Goal: Task Accomplishment & Management: Manage account settings

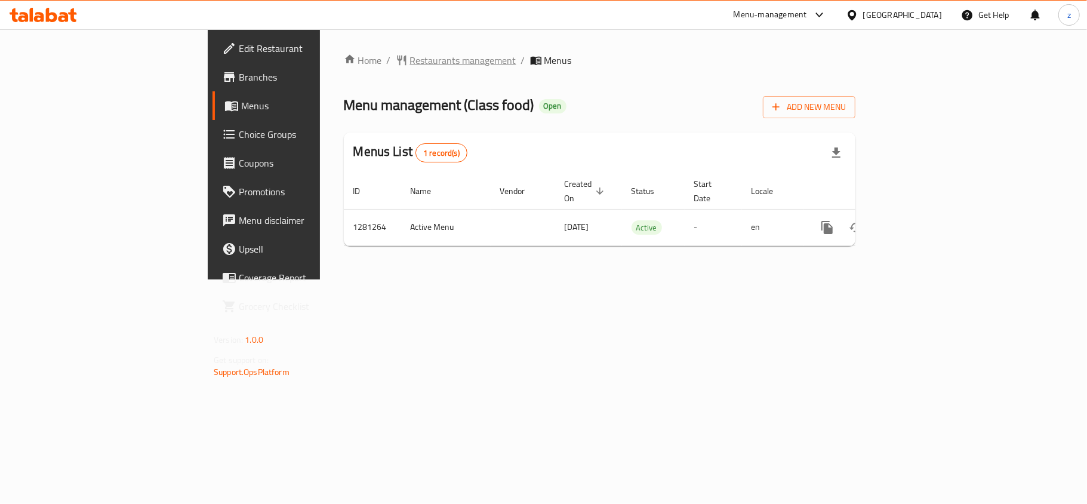
drag, startPoint x: 312, startPoint y: 70, endPoint x: 318, endPoint y: 53, distance: 18.9
click at [344, 63] on div "Home / Restaurants management / Menus Menu management ( Class food ) Open Add N…" at bounding box center [600, 154] width 512 height 202
click at [410, 53] on span "Restaurants management" at bounding box center [463, 60] width 106 height 14
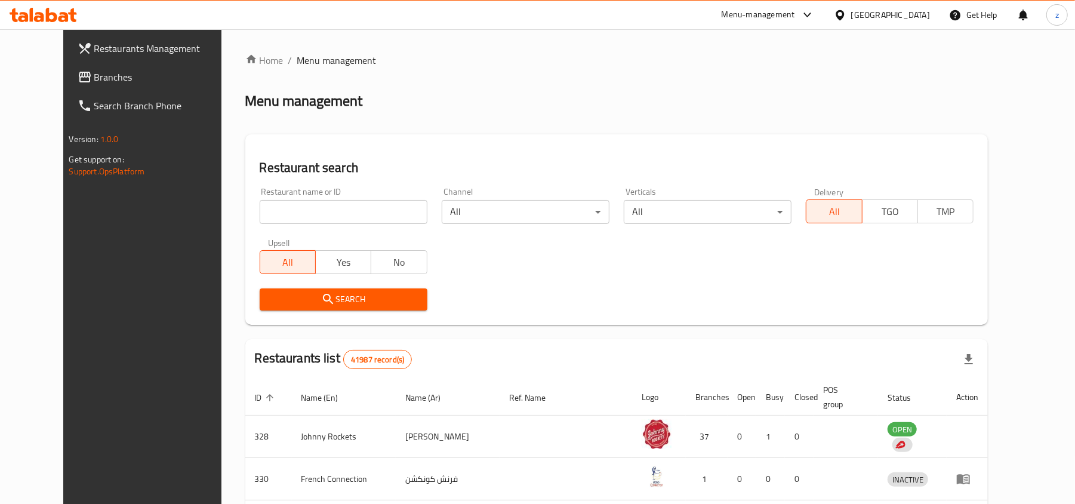
click at [94, 78] on span "Branches" at bounding box center [163, 77] width 139 height 14
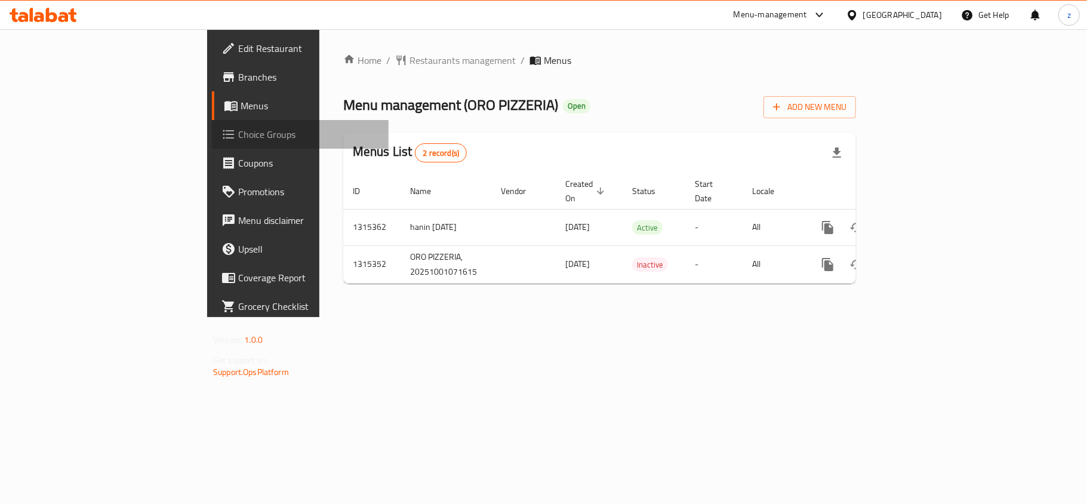
click at [238, 133] on span "Choice Groups" at bounding box center [308, 134] width 141 height 14
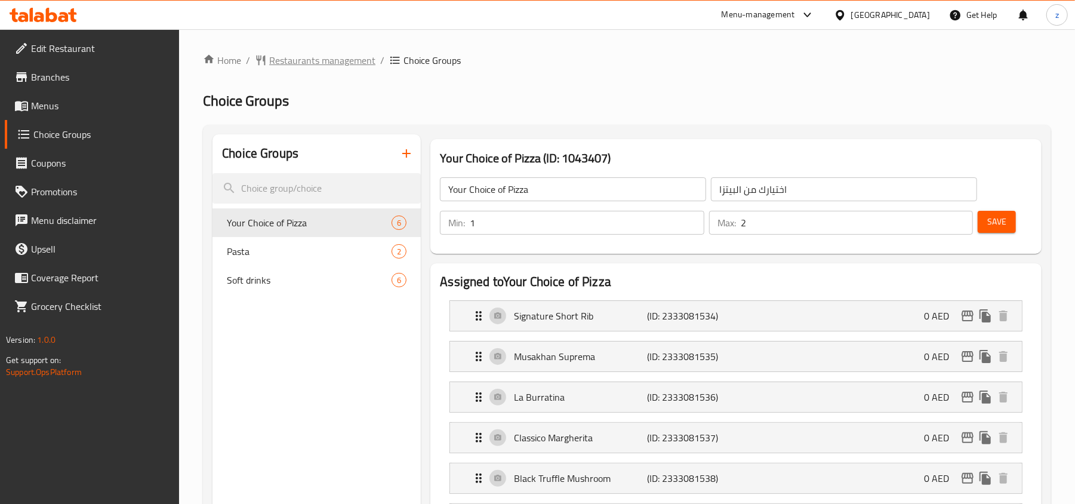
click at [303, 60] on span "Restaurants management" at bounding box center [322, 60] width 106 height 14
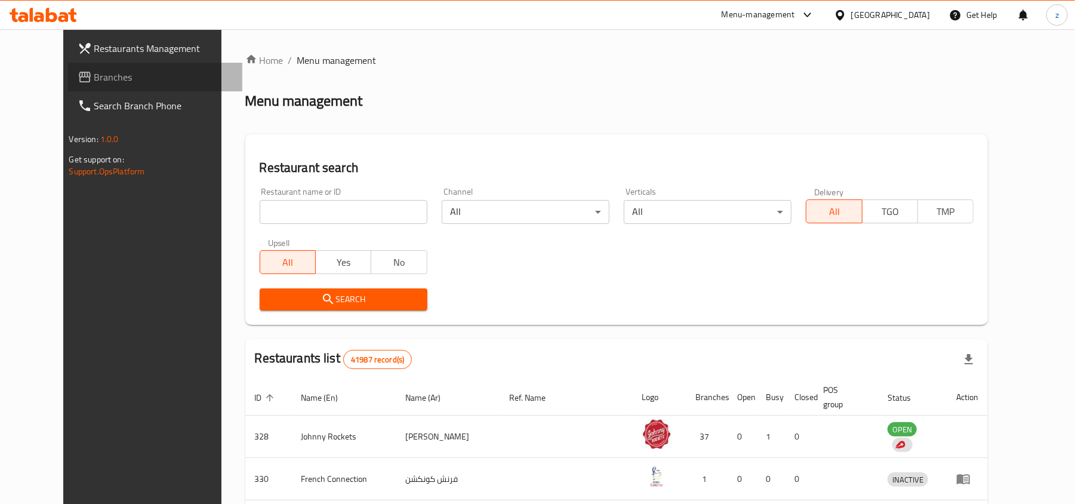
click at [78, 74] on span at bounding box center [86, 77] width 17 height 14
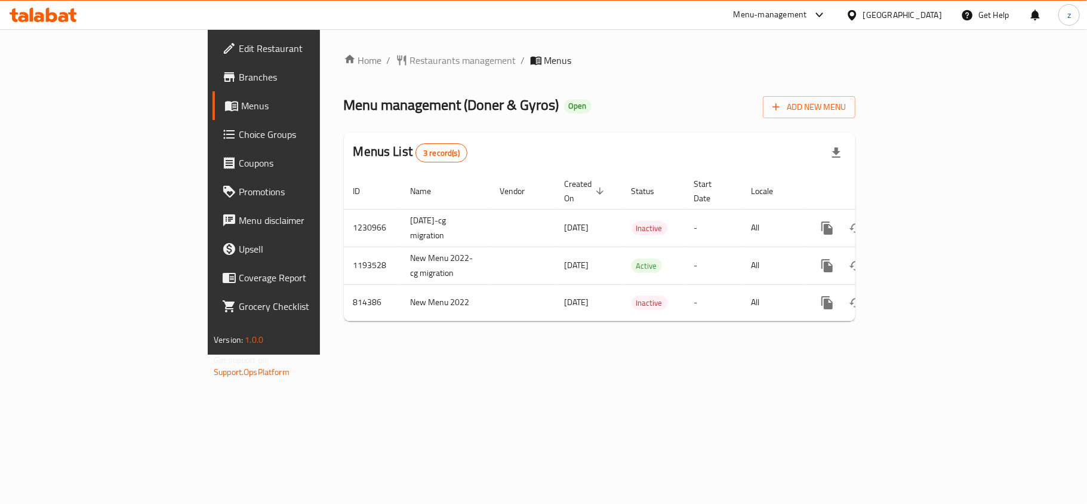
click at [239, 131] on span "Choice Groups" at bounding box center [309, 134] width 141 height 14
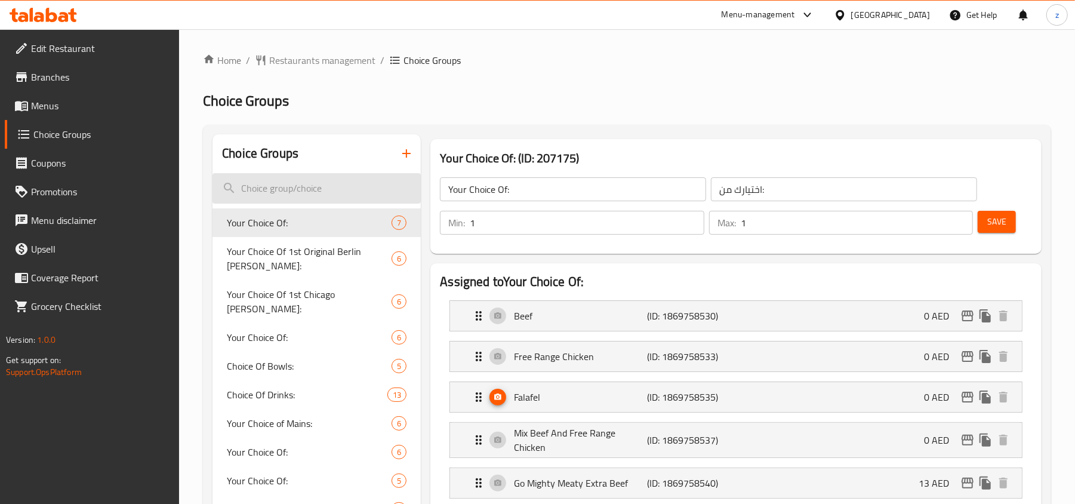
click at [288, 179] on input "search" at bounding box center [317, 188] width 208 height 30
paste input "Add On's"
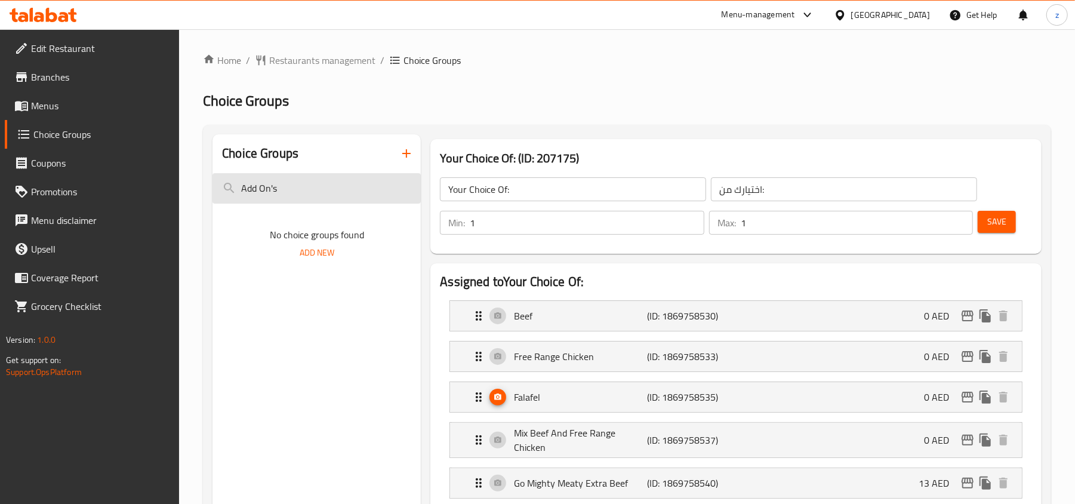
click at [301, 202] on input "Add On's" at bounding box center [317, 188] width 208 height 30
type input "A"
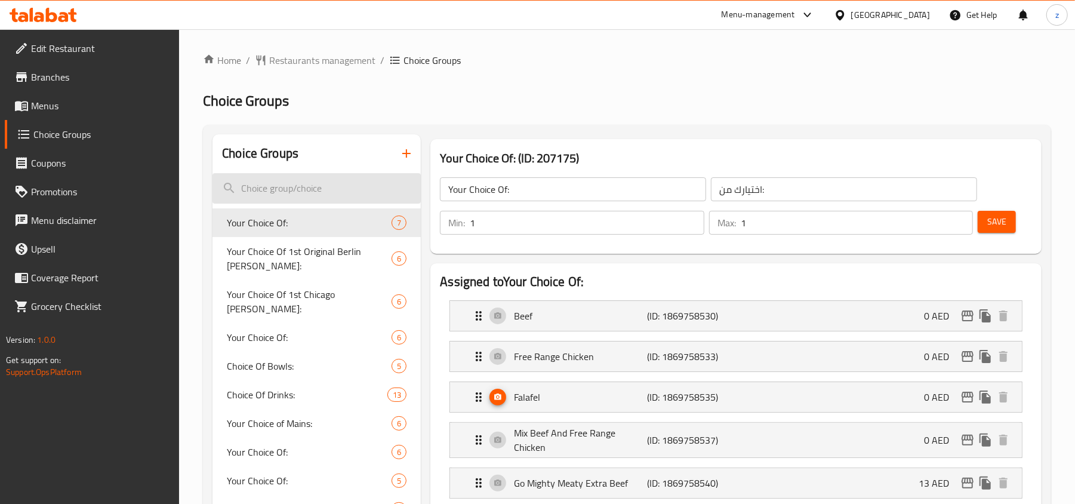
click at [275, 193] on input "search" at bounding box center [317, 188] width 208 height 30
paste input "Add On's"
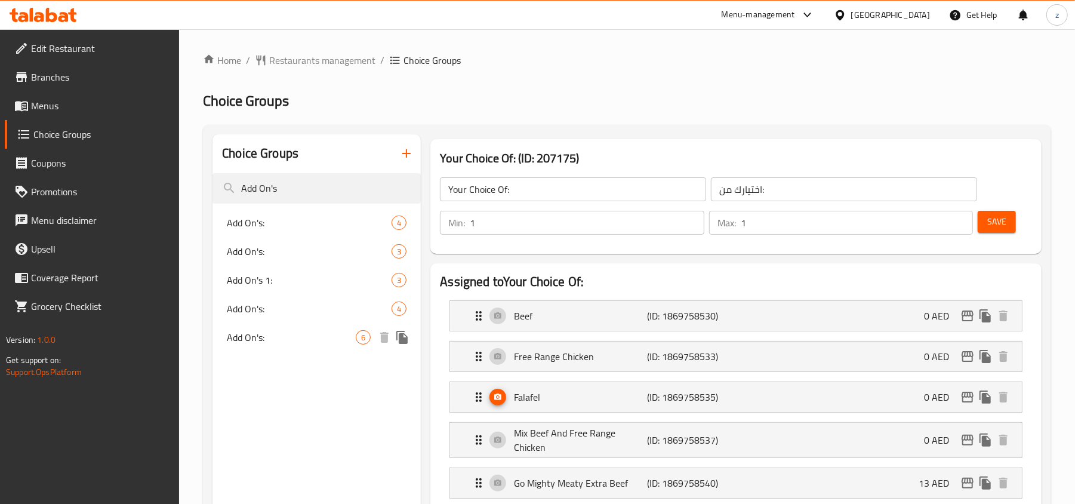
type input "Add On's"
click at [236, 325] on div "Add On's: 6" at bounding box center [317, 337] width 208 height 29
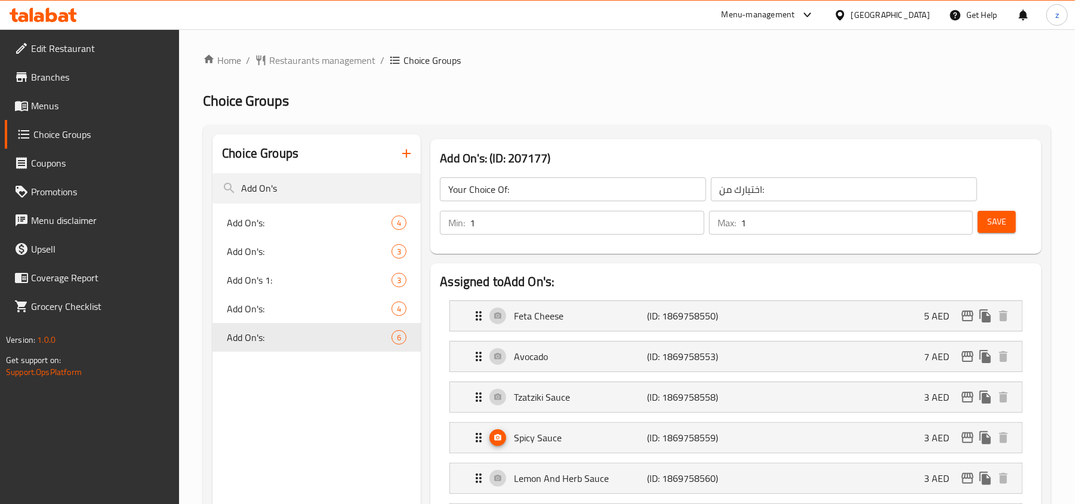
type input "Add On's:"
type input "الاضافات:"
type input "0"
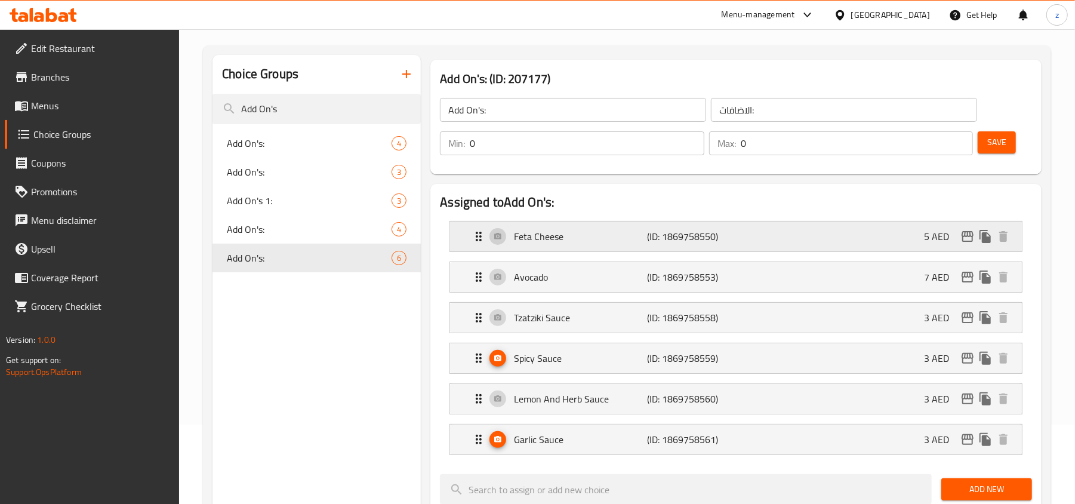
click at [480, 242] on icon "Expand" at bounding box center [479, 236] width 14 height 14
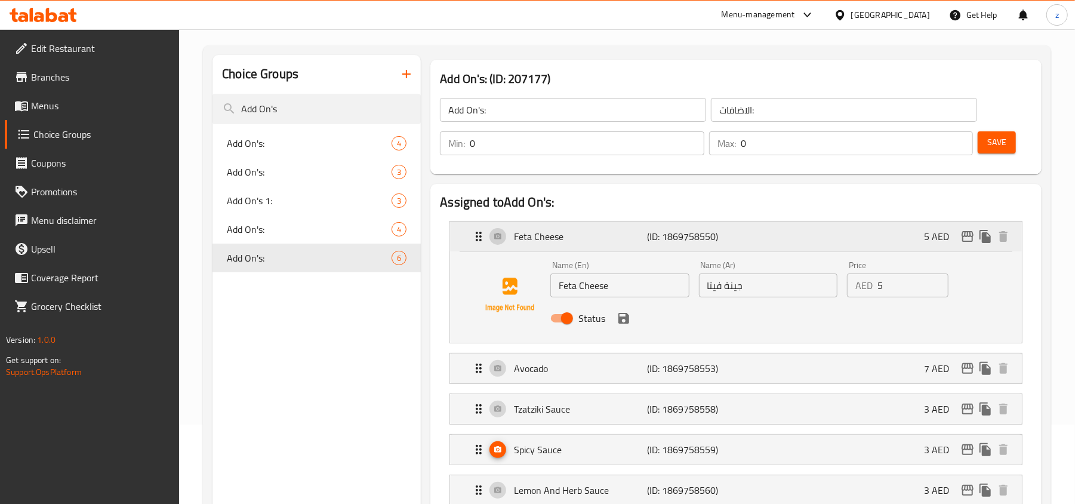
click at [480, 242] on icon "Expand" at bounding box center [479, 236] width 14 height 14
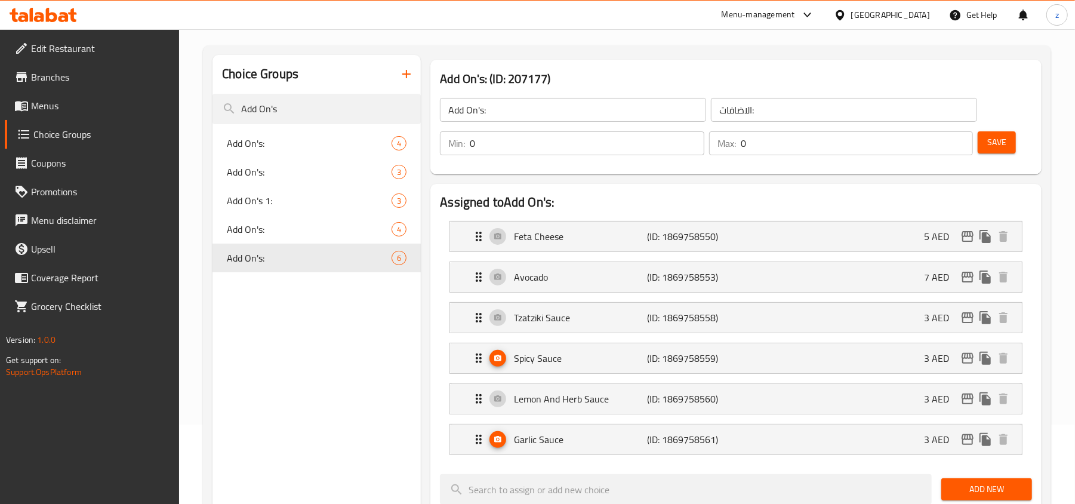
click at [290, 73] on h2 "Choice Groups" at bounding box center [260, 74] width 76 height 18
click at [294, 120] on input "Add On's" at bounding box center [317, 109] width 208 height 30
click at [297, 115] on input "Add On's" at bounding box center [317, 109] width 208 height 30
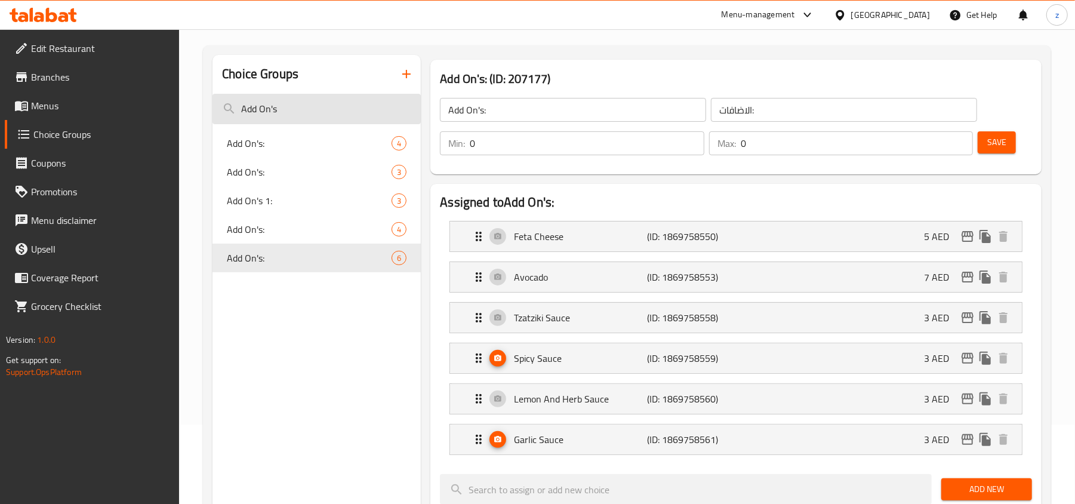
paste input "Extra"
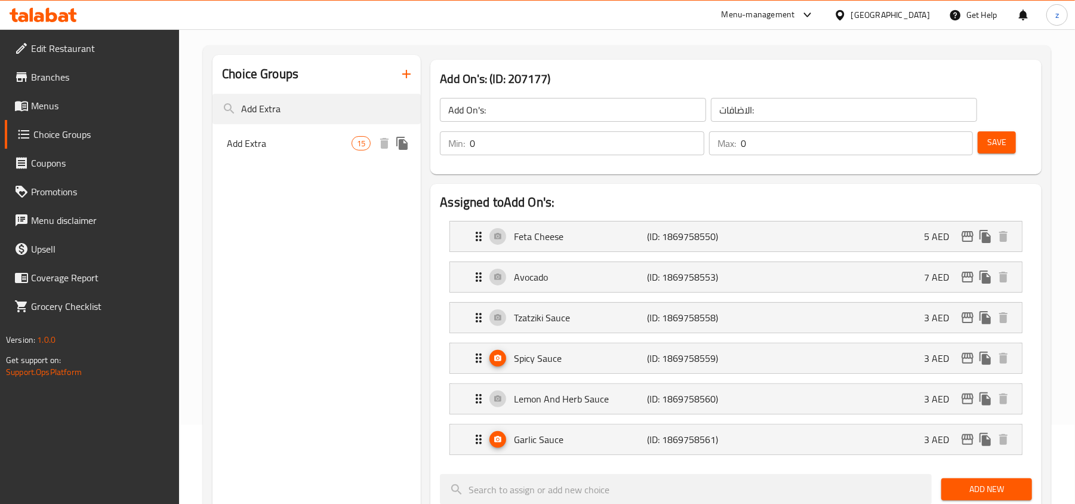
type input "Add Extra"
click at [285, 137] on span "Add Extra" at bounding box center [289, 143] width 125 height 14
type input "Add Extra"
type input "إضفات"
type input "9"
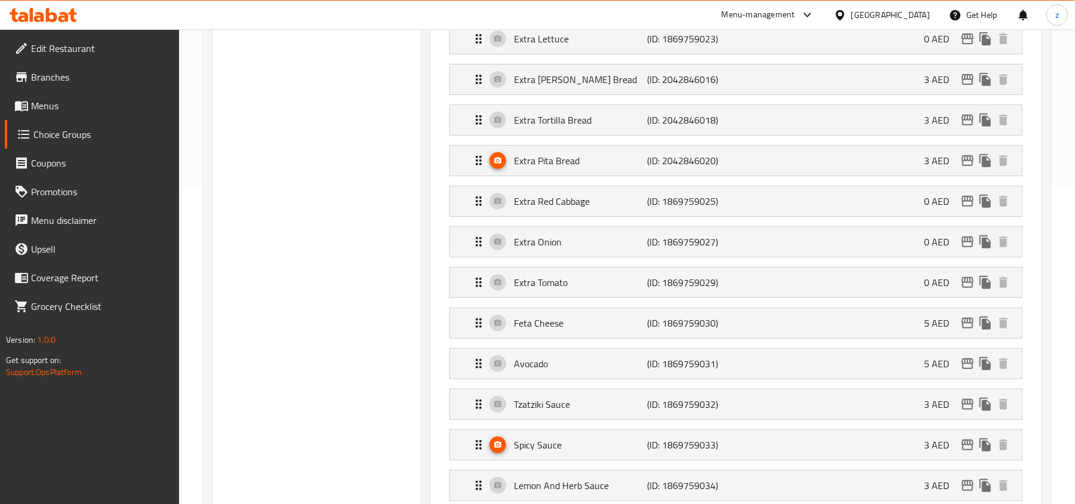
scroll to position [0, 0]
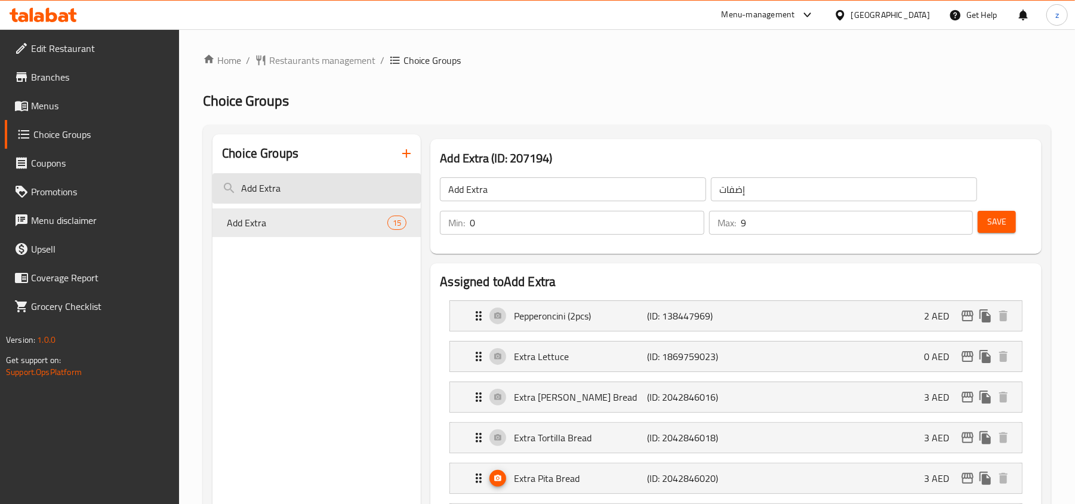
click at [324, 194] on input "Add Extra" at bounding box center [317, 188] width 208 height 30
click at [256, 196] on input "Add Extra" at bounding box center [317, 188] width 208 height 30
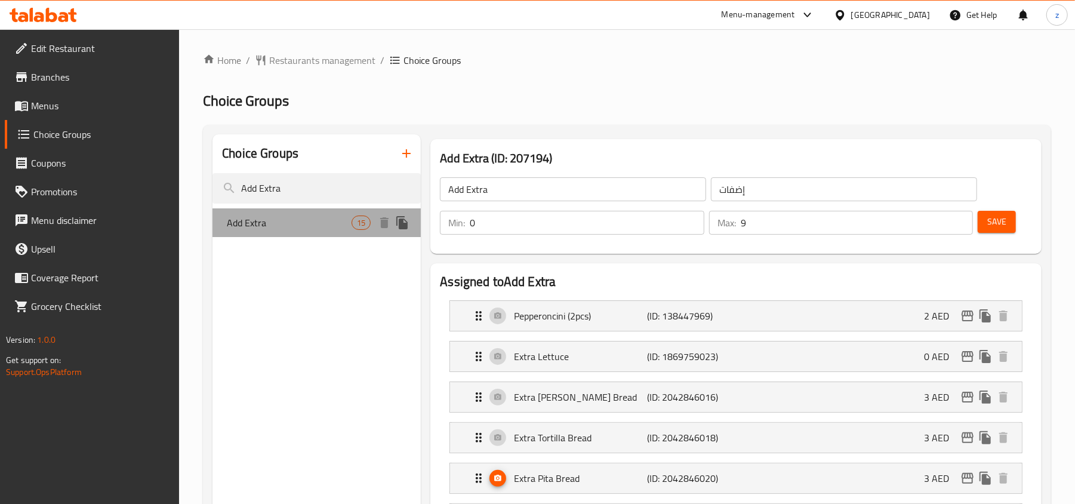
click at [287, 232] on div "Add Extra 15" at bounding box center [317, 222] width 208 height 29
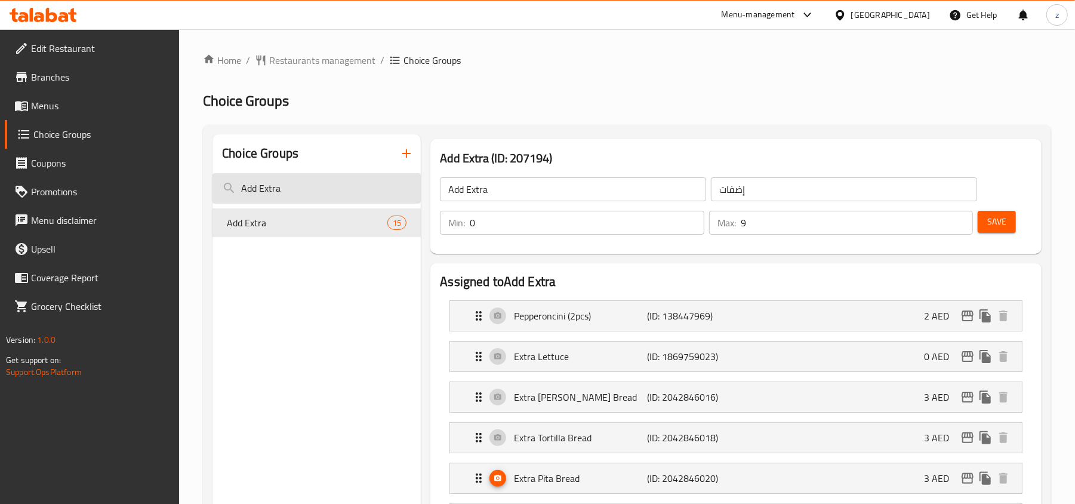
click at [282, 185] on input "Add Extra" at bounding box center [317, 188] width 208 height 30
paste input "D&G Signature Sauces"
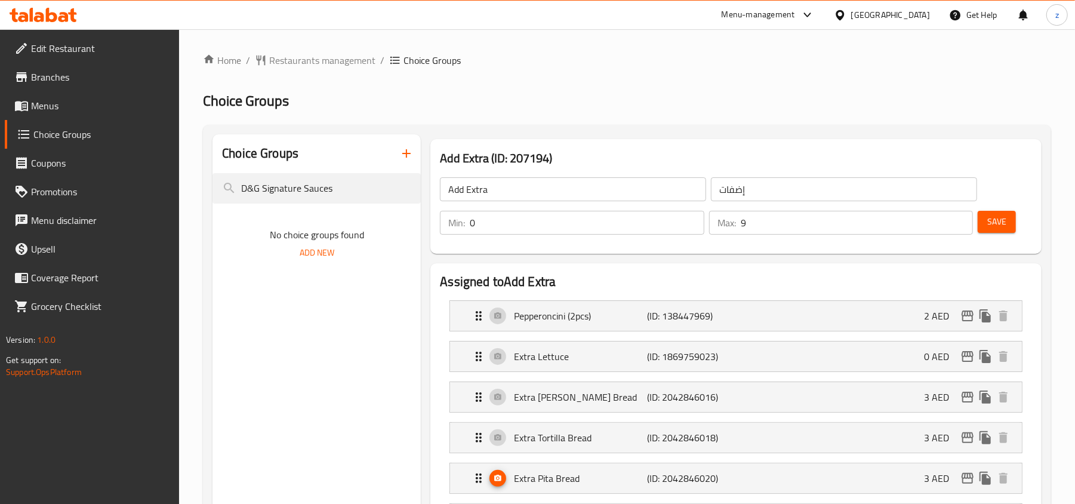
drag, startPoint x: 265, startPoint y: 192, endPoint x: -21, endPoint y: 189, distance: 286.0
click at [0, 189] on html "​ Menu-management United Arab Emirates Get Help z Edit Restaurant Branches Menu…" at bounding box center [537, 252] width 1075 height 504
type input "Signature Sauces"
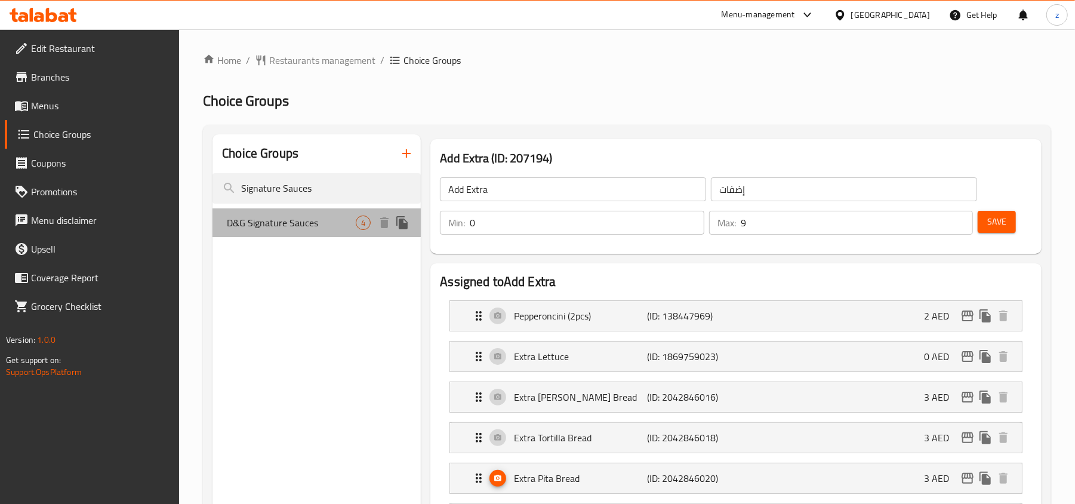
click at [279, 219] on span "D&G Signature Sauces" at bounding box center [291, 223] width 129 height 14
type input "D&G Signature Sauces"
type input "صلصة دي أند جي مميزة"
type input "4"
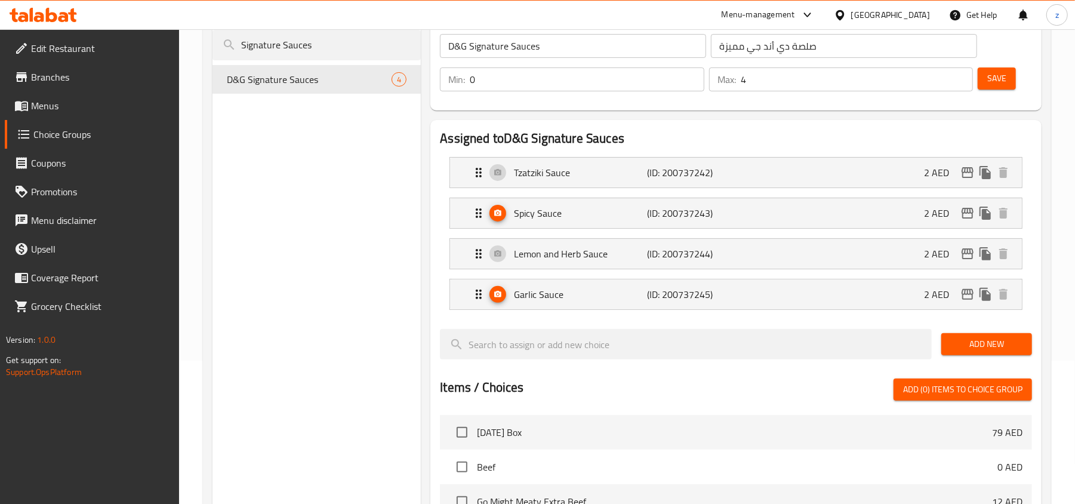
scroll to position [159, 0]
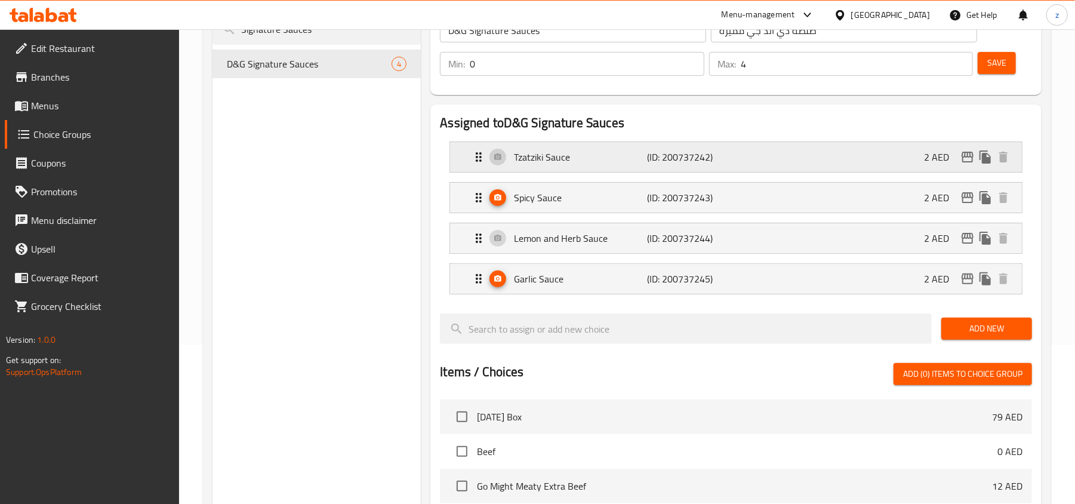
click at [475, 159] on icon "Expand" at bounding box center [479, 157] width 14 height 14
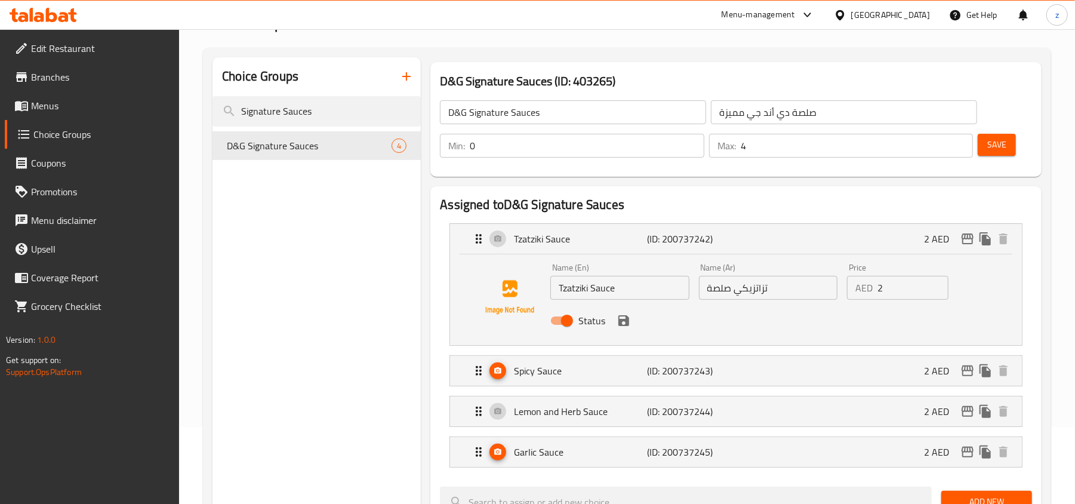
scroll to position [0, 0]
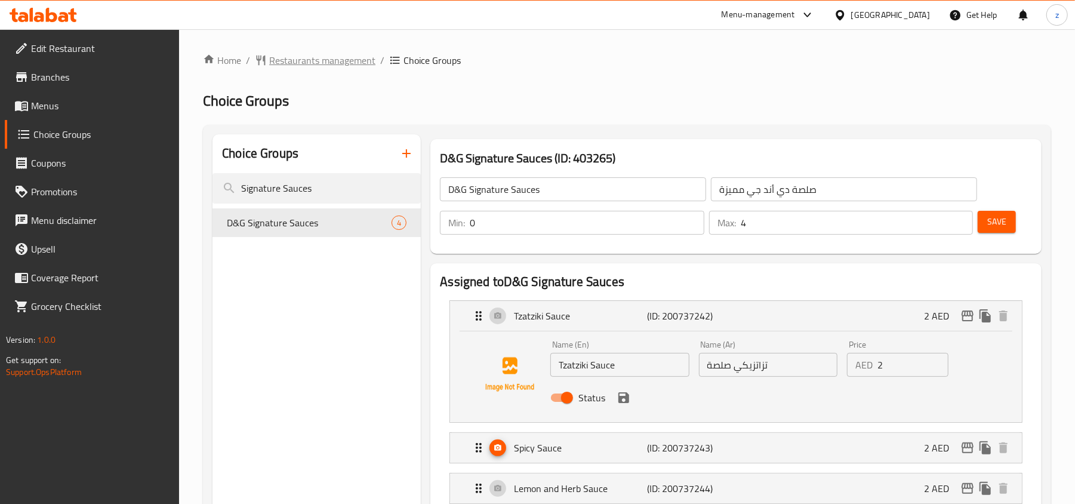
click at [294, 67] on span "Restaurants management" at bounding box center [322, 60] width 106 height 14
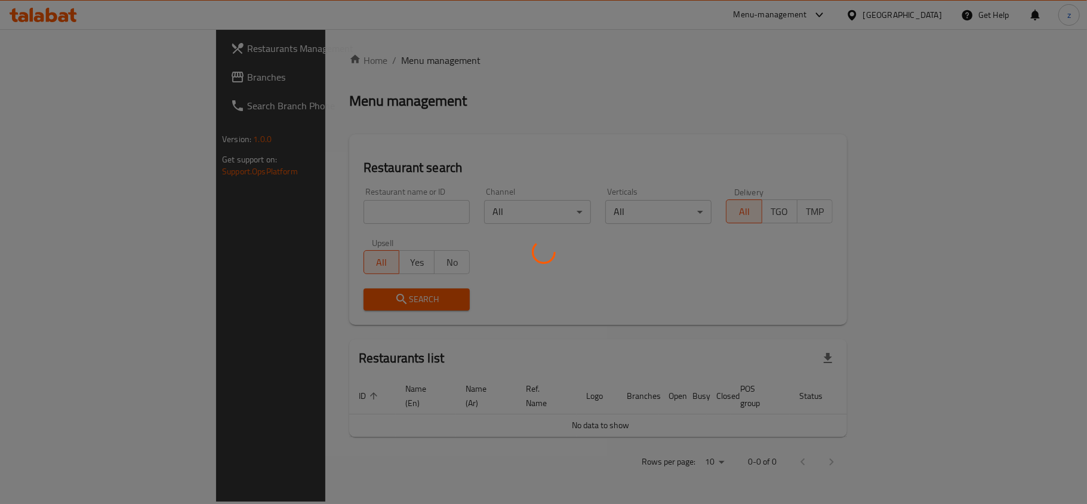
click at [86, 85] on div at bounding box center [543, 252] width 1087 height 504
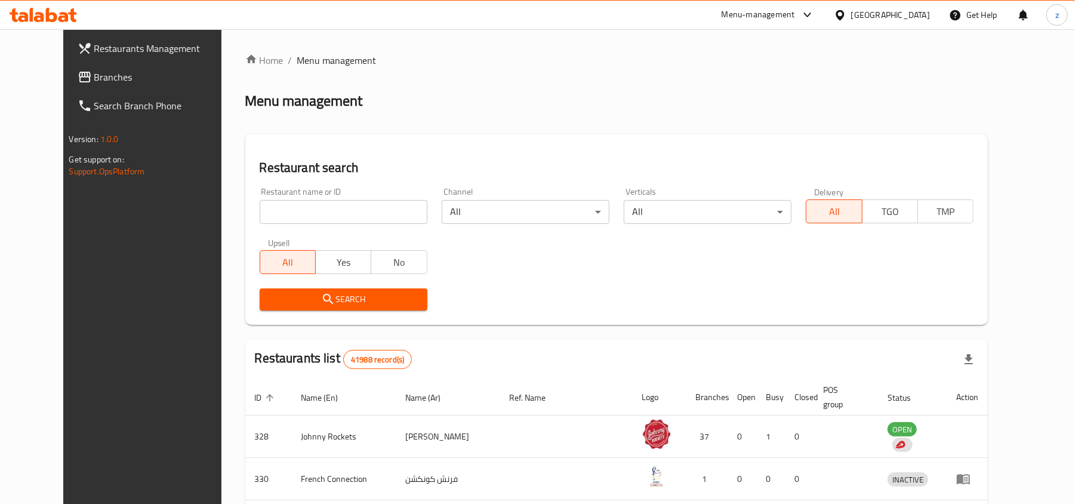
click at [142, 70] on span "Branches" at bounding box center [163, 77] width 139 height 14
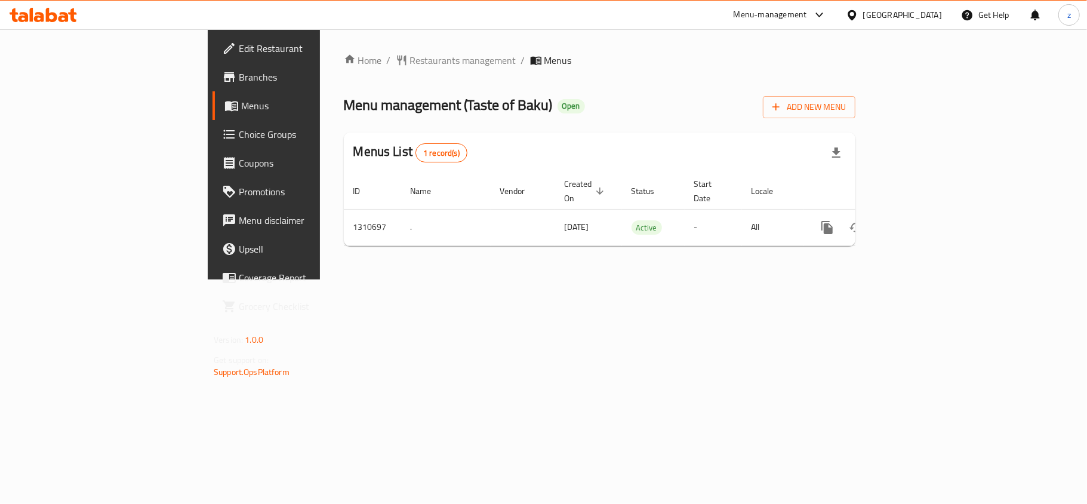
click at [239, 142] on span "Choice Groups" at bounding box center [309, 134] width 141 height 14
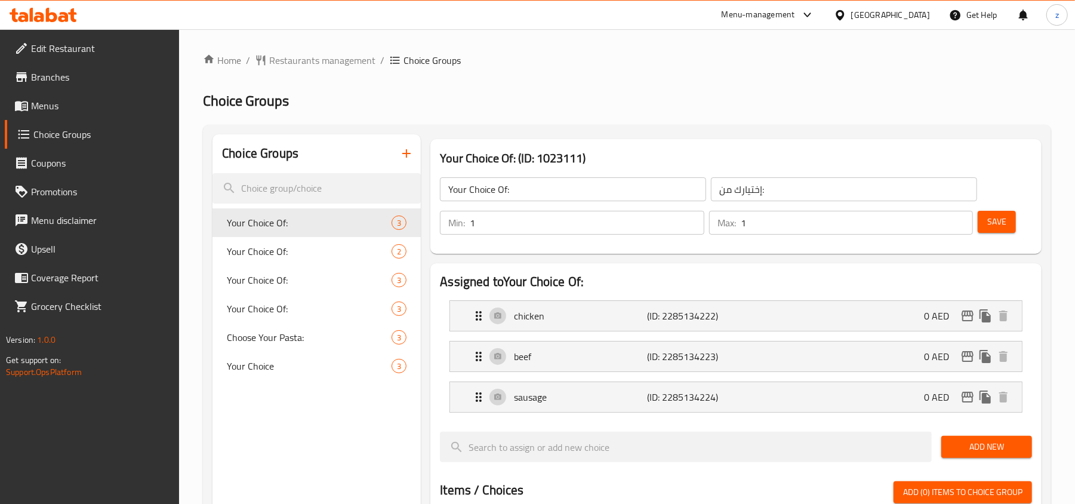
click at [301, 163] on div "Choice Groups" at bounding box center [317, 153] width 208 height 39
click at [285, 196] on input "search" at bounding box center [317, 188] width 208 height 30
paste input "Your choice of"
type input "Your choice of"
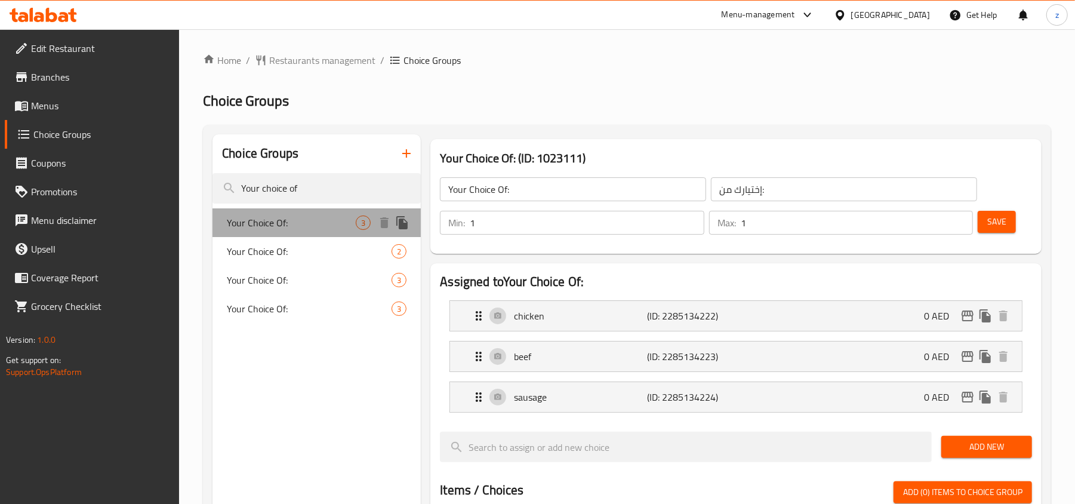
click at [291, 228] on span "Your Choice Of:" at bounding box center [291, 223] width 129 height 14
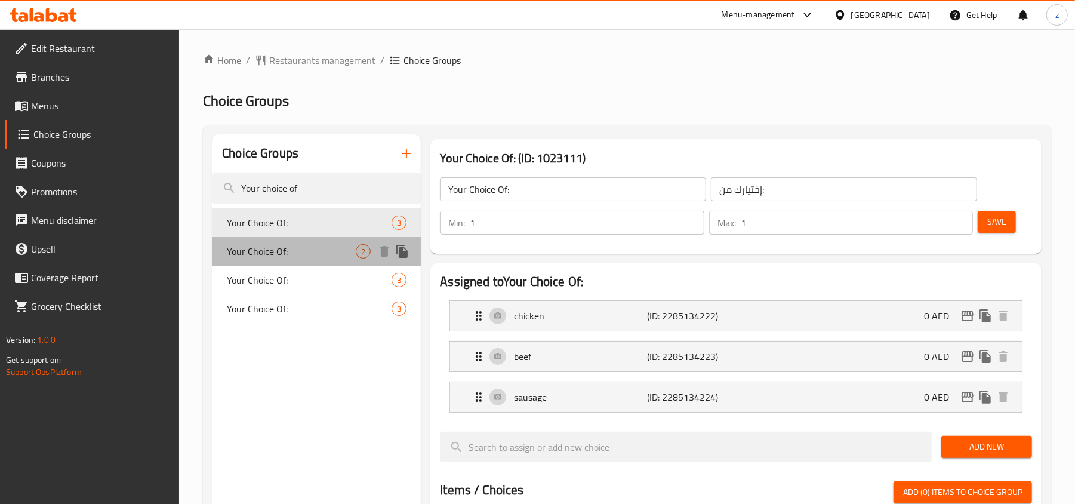
click at [290, 244] on span "Your Choice Of:" at bounding box center [291, 251] width 129 height 14
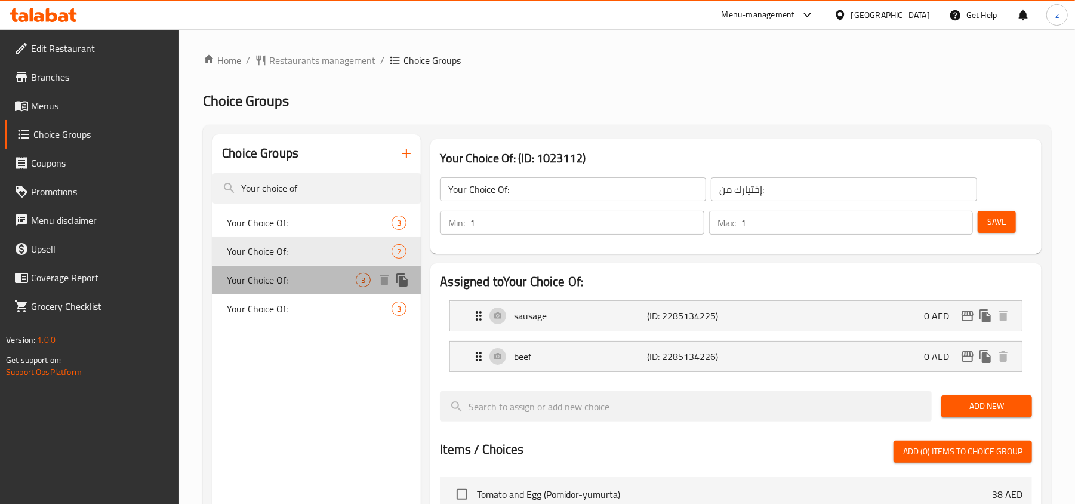
click at [289, 268] on div "Your Choice Of: 3" at bounding box center [317, 280] width 208 height 29
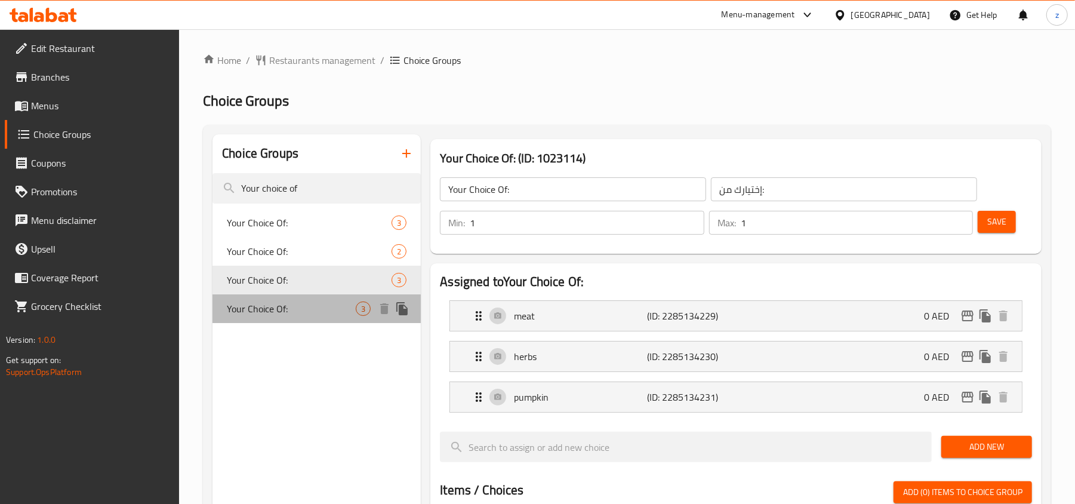
click at [288, 314] on span "Your Choice Of:" at bounding box center [291, 309] width 129 height 14
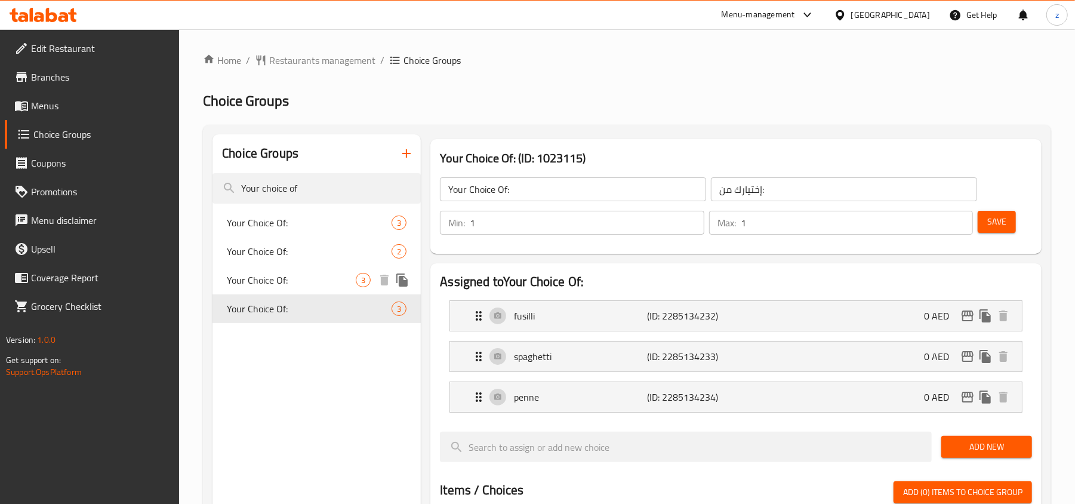
click at [275, 282] on span "Your Choice Of:" at bounding box center [291, 280] width 129 height 14
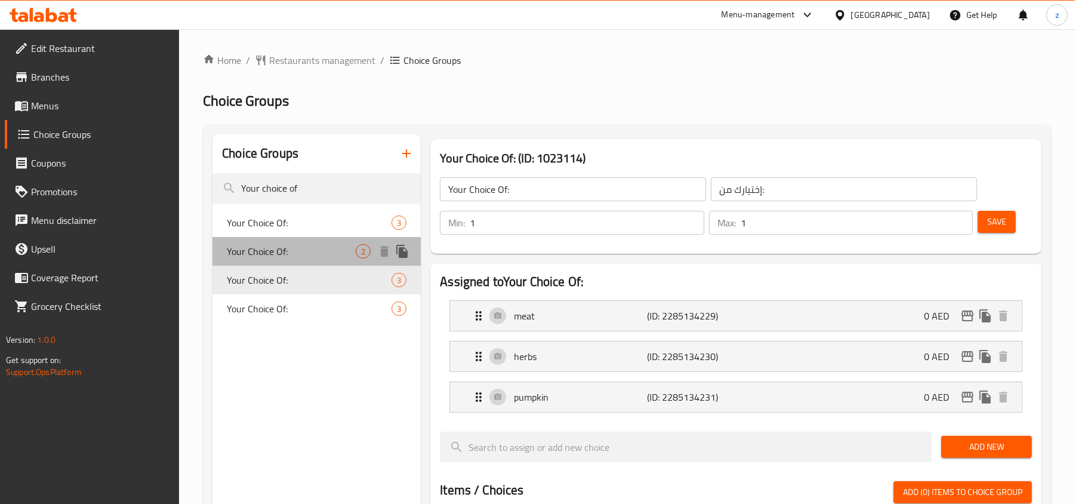
click at [284, 252] on span "Your Choice Of:" at bounding box center [291, 251] width 129 height 14
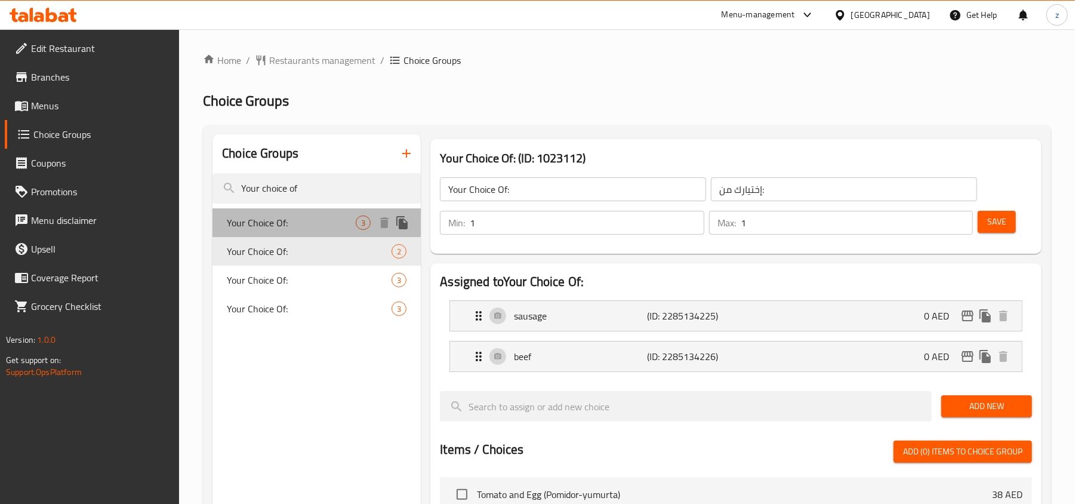
click at [293, 225] on span "Your Choice Of:" at bounding box center [291, 223] width 129 height 14
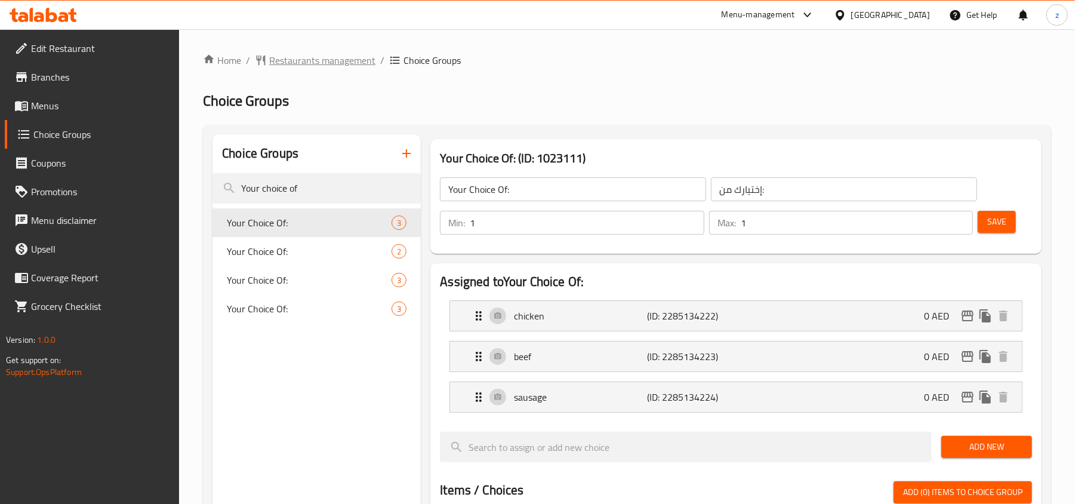
click at [321, 64] on span "Restaurants management" at bounding box center [322, 60] width 106 height 14
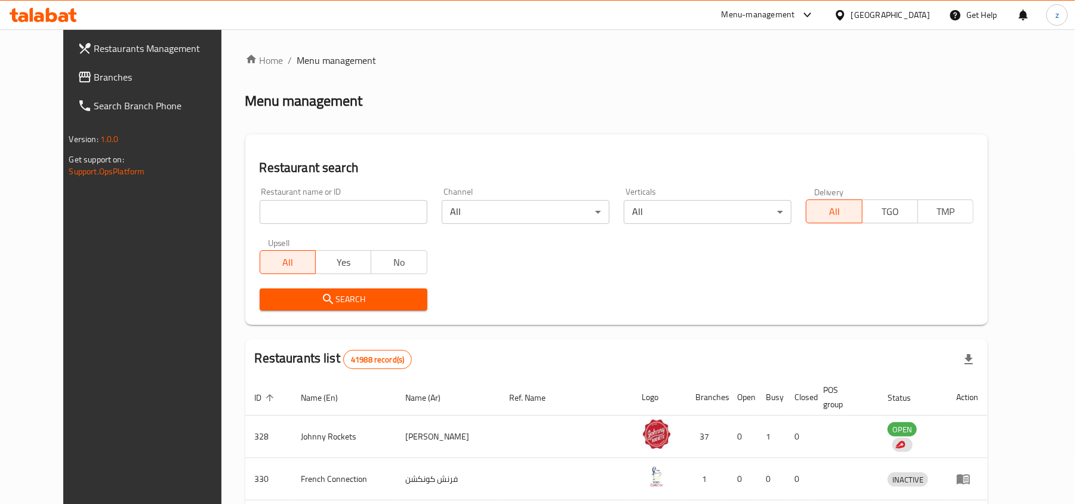
click at [309, 208] on input "search" at bounding box center [344, 212] width 168 height 24
click at [94, 79] on span "Branches" at bounding box center [163, 77] width 139 height 14
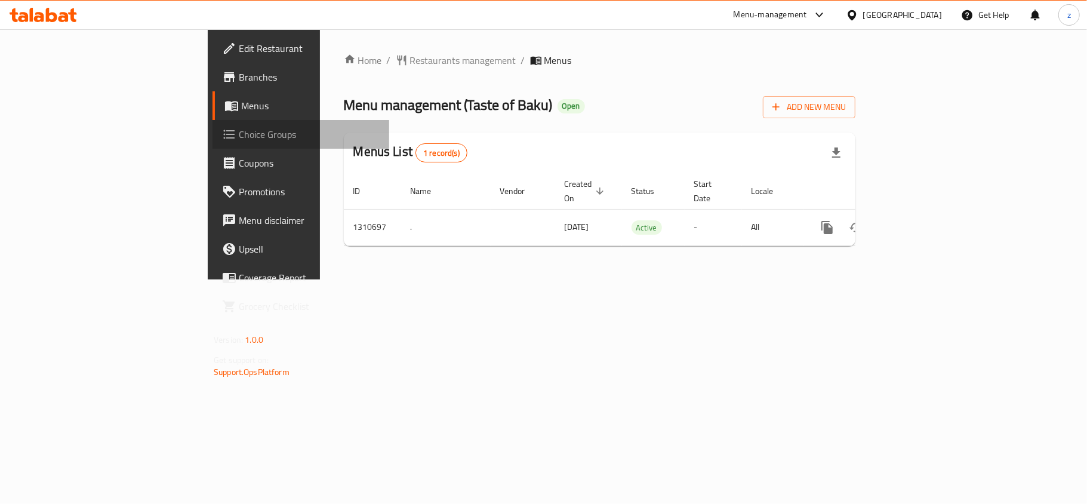
click at [239, 142] on span "Choice Groups" at bounding box center [309, 134] width 141 height 14
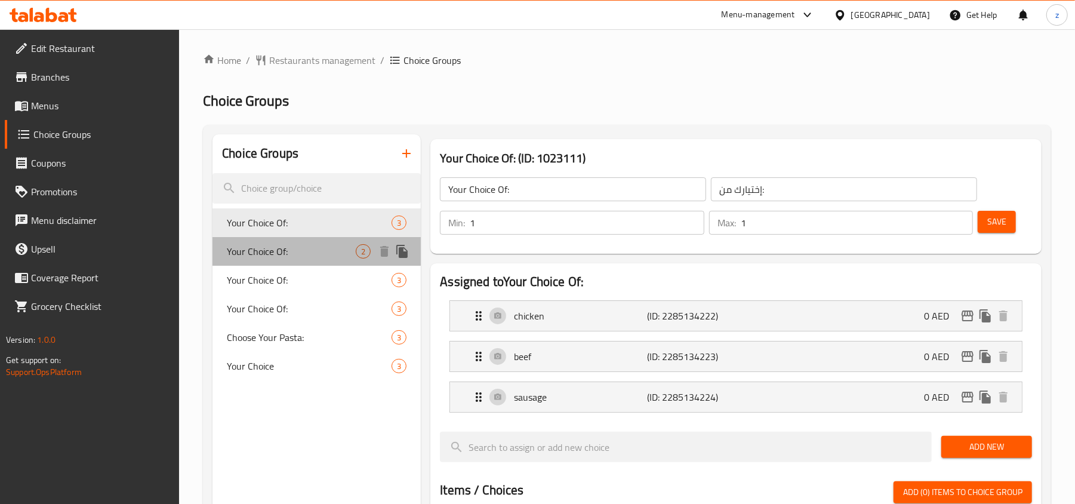
click at [308, 254] on span "Your Choice Of:" at bounding box center [291, 251] width 129 height 14
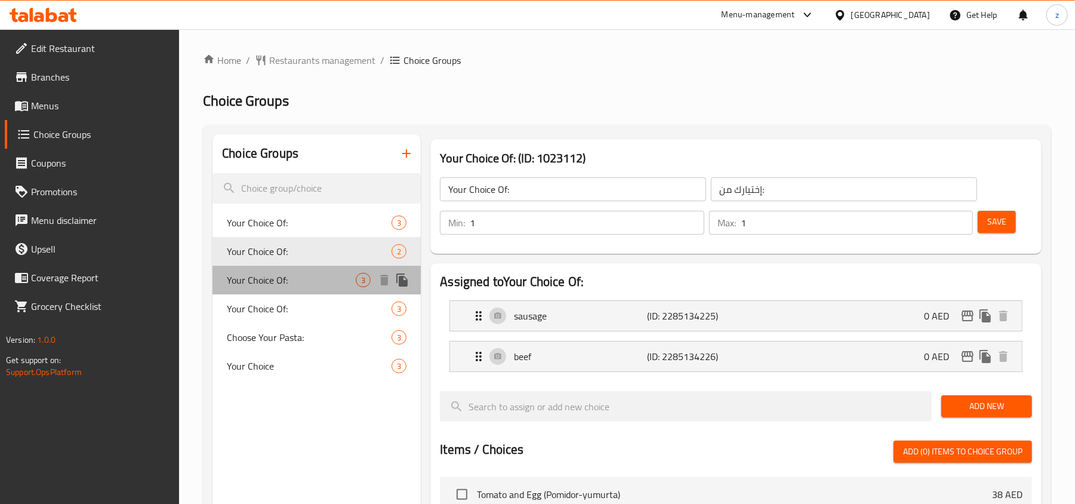
click at [303, 283] on span "Your Choice Of:" at bounding box center [291, 280] width 129 height 14
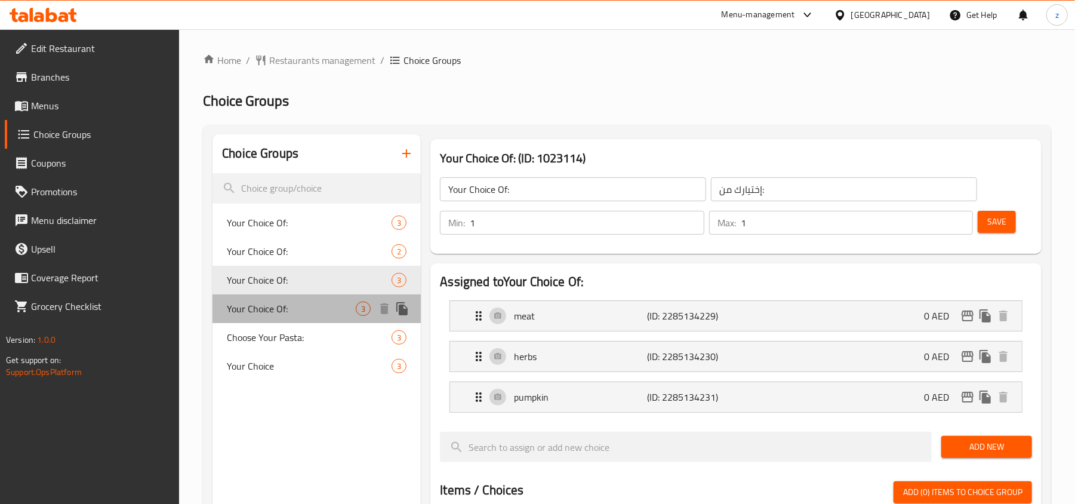
click at [299, 302] on span "Your Choice Of:" at bounding box center [291, 309] width 129 height 14
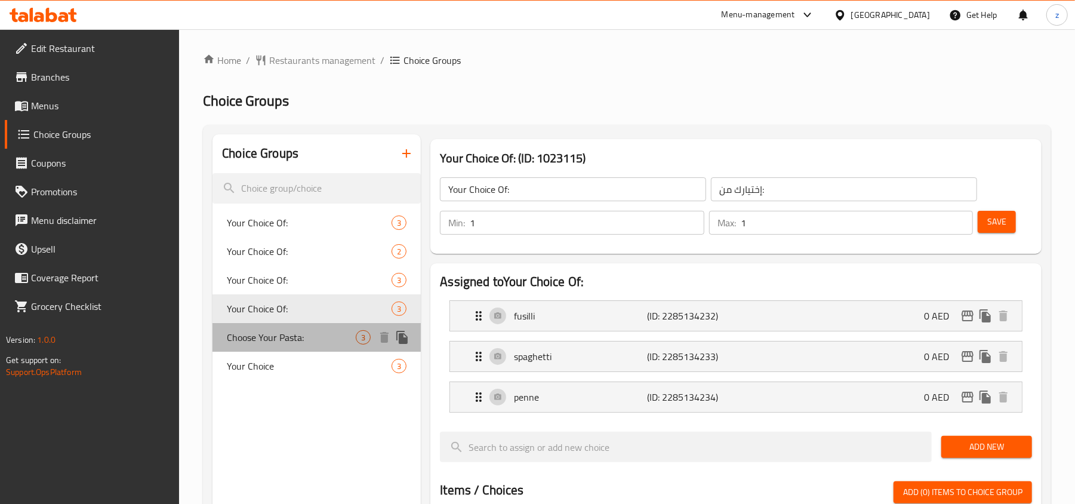
click at [300, 342] on span "Choose Your Pasta:" at bounding box center [291, 337] width 129 height 14
type input "Choose Your Pasta:"
type input "إختر المكرونة الخاصة بك:"
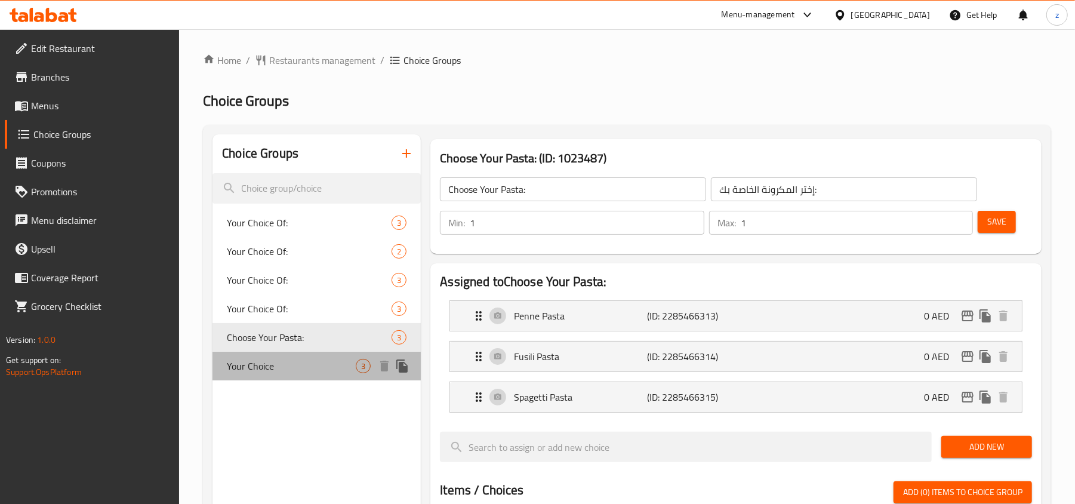
click at [290, 353] on div "Your Choice 3" at bounding box center [317, 366] width 208 height 29
type input "Your Choice"
type input "اختيارك"
type input "0"
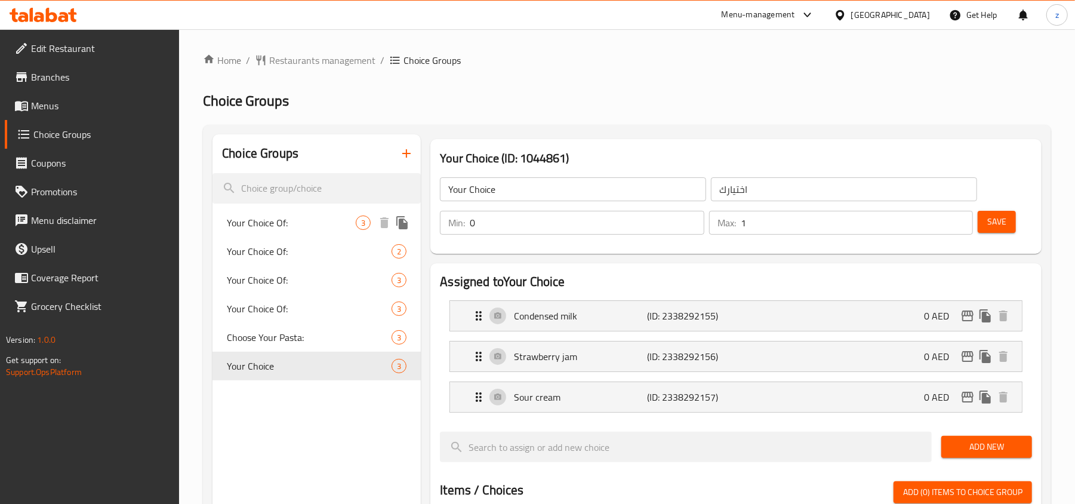
scroll to position [79, 0]
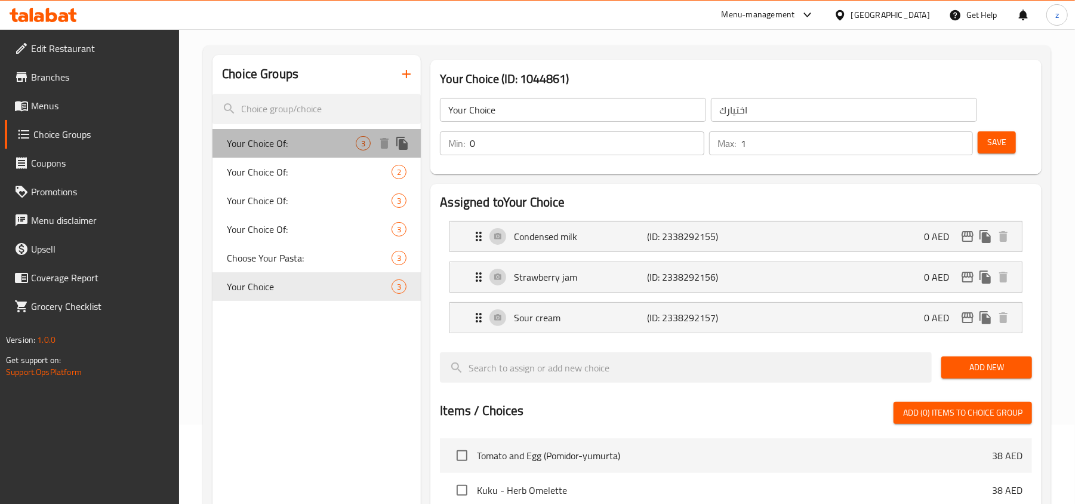
click at [282, 146] on span "Your Choice Of:" at bounding box center [291, 143] width 129 height 14
type input "Your Choice Of:"
type input "إختيارك من:"
type input "1"
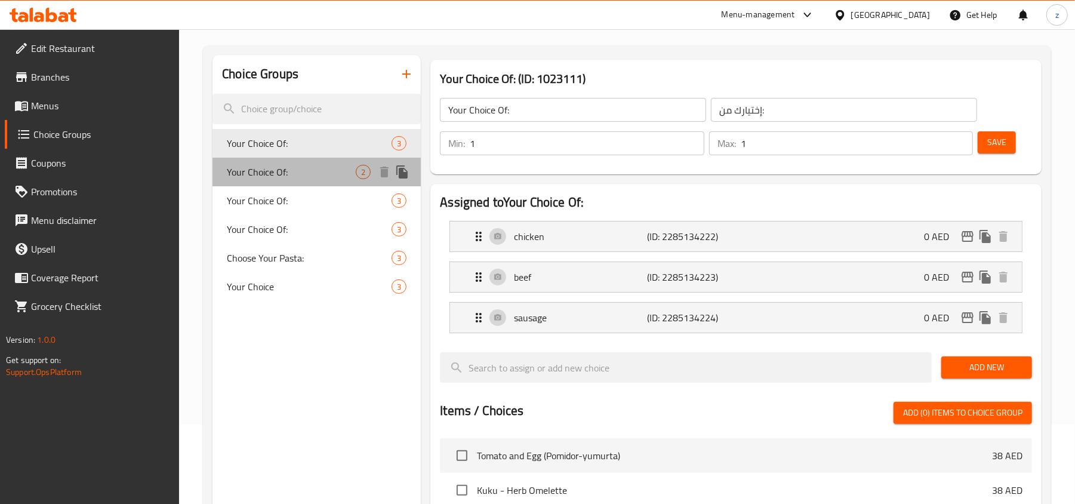
click at [292, 170] on span "Your Choice Of:" at bounding box center [291, 172] width 129 height 14
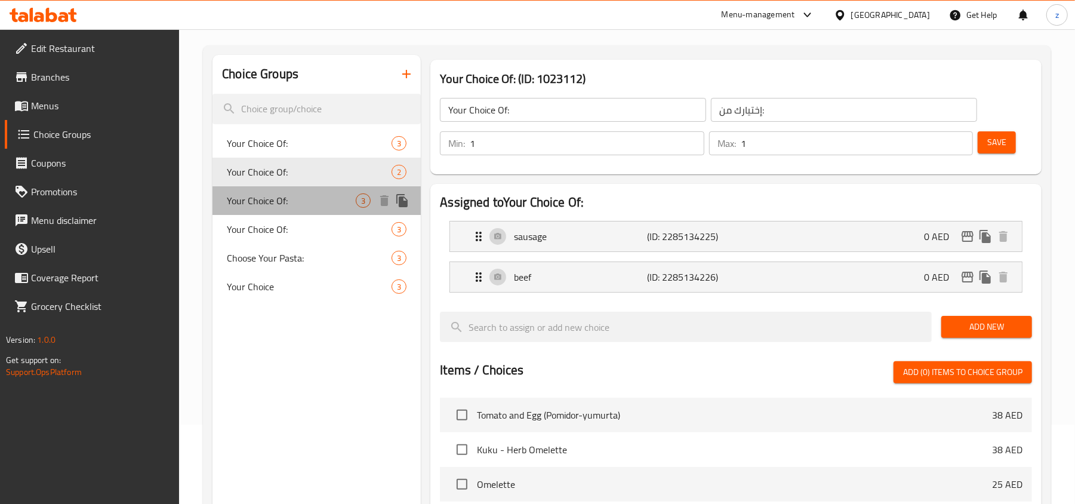
click at [296, 201] on span "Your Choice Of:" at bounding box center [291, 200] width 129 height 14
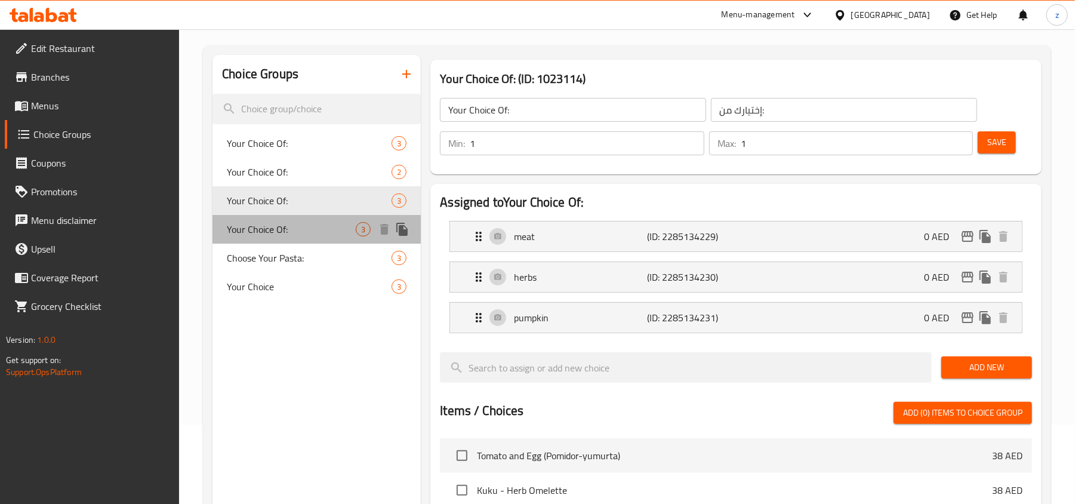
click at [289, 225] on span "Your Choice Of:" at bounding box center [291, 229] width 129 height 14
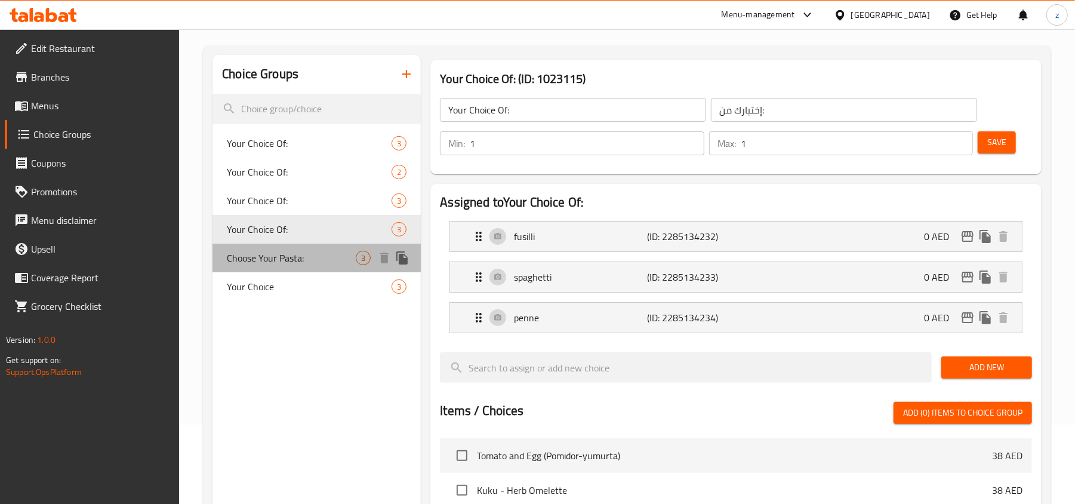
click at [294, 259] on span "Choose Your Pasta:" at bounding box center [291, 258] width 129 height 14
type input "Choose Your Pasta:"
type input "إختر المكرونة الخاصة بك:"
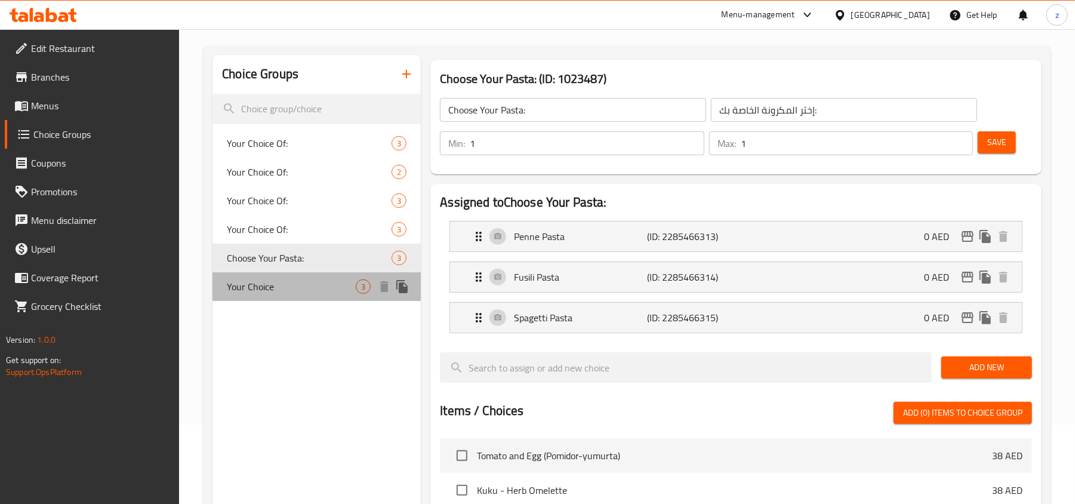
click at [299, 294] on div "Your Choice 3" at bounding box center [317, 286] width 208 height 29
type input "Your Choice"
type input "اختيارك"
type input "0"
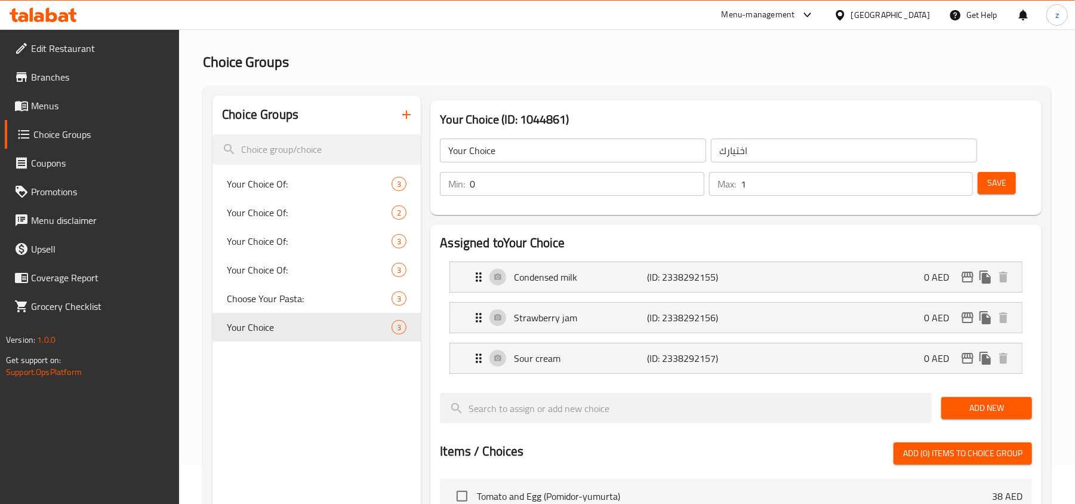
scroll to position [0, 0]
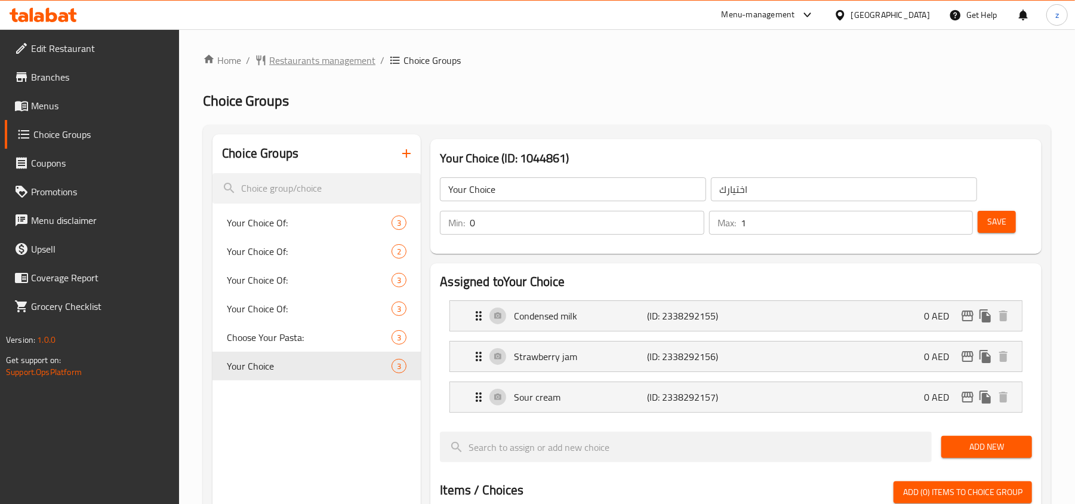
click at [312, 67] on span "Restaurants management" at bounding box center [322, 60] width 106 height 14
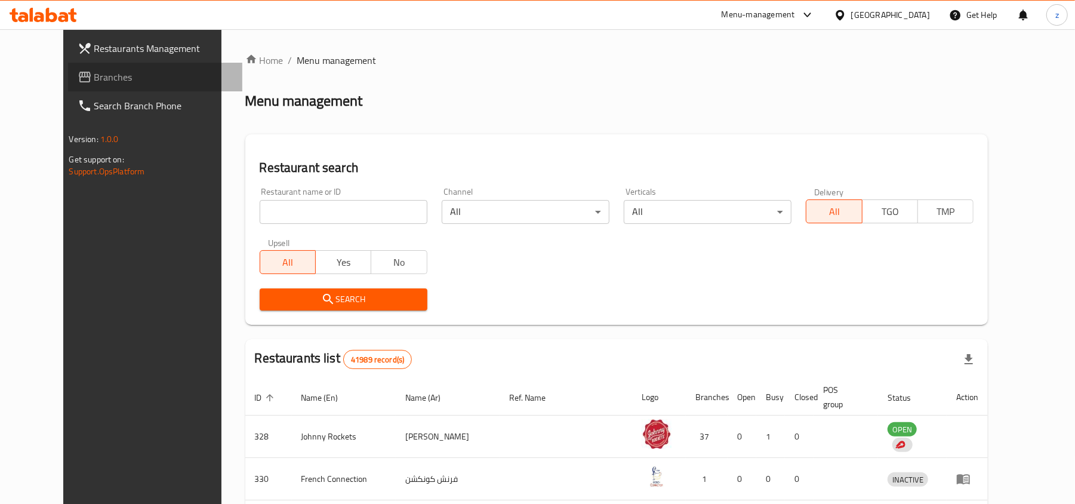
click at [78, 78] on span at bounding box center [86, 77] width 17 height 14
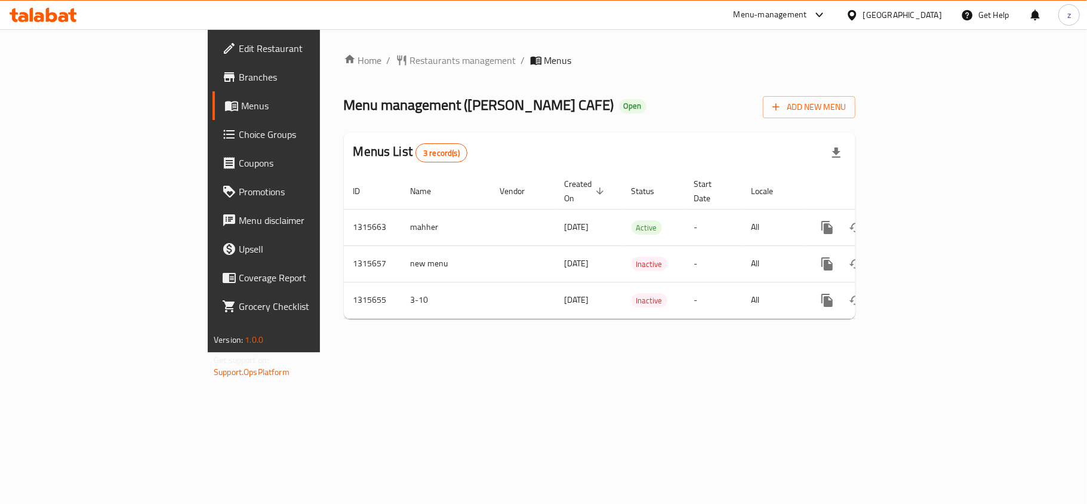
click at [410, 62] on span "Restaurants management" at bounding box center [463, 60] width 106 height 14
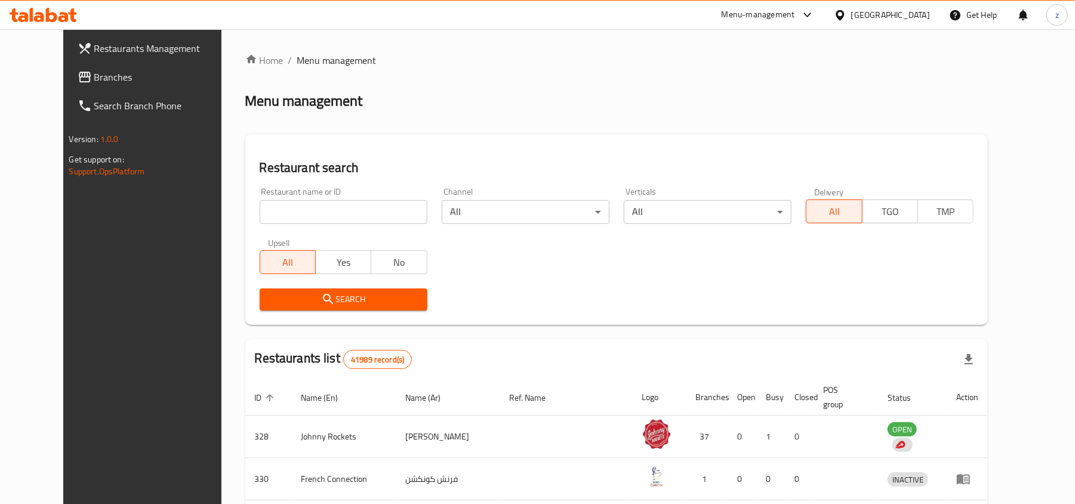
click at [302, 210] on input "search" at bounding box center [344, 212] width 168 height 24
paste input "707371"
type input "707371"
drag, startPoint x: 365, startPoint y: 306, endPoint x: 727, endPoint y: 355, distance: 364.5
click at [381, 307] on button "Search" at bounding box center [344, 299] width 168 height 22
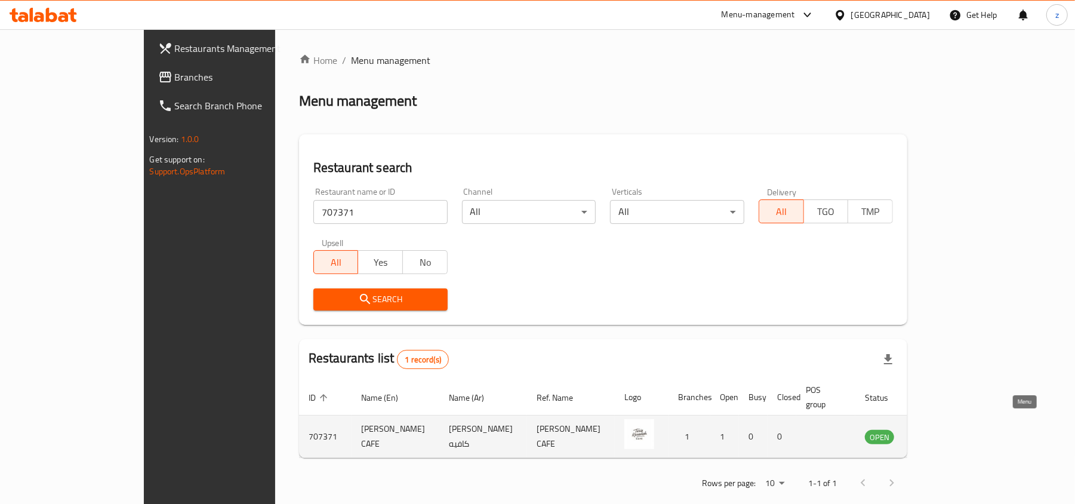
click at [942, 429] on icon "enhanced table" at bounding box center [935, 436] width 14 height 14
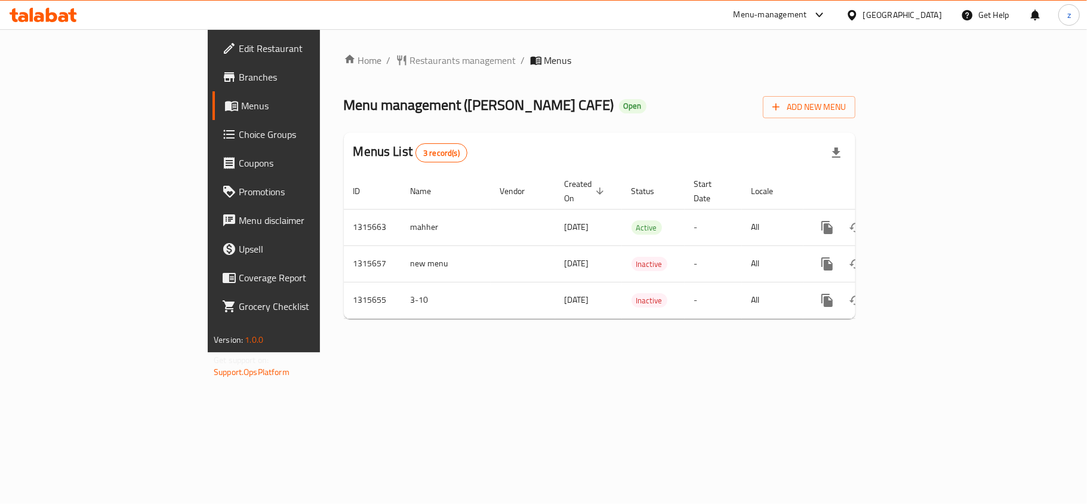
click at [239, 51] on span "Edit Restaurant" at bounding box center [309, 48] width 141 height 14
